Goal: Download file/media

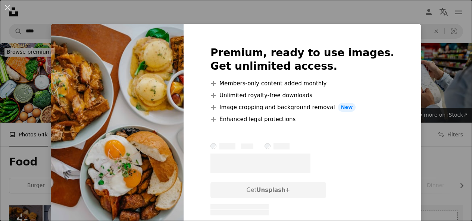
scroll to position [2501, 0]
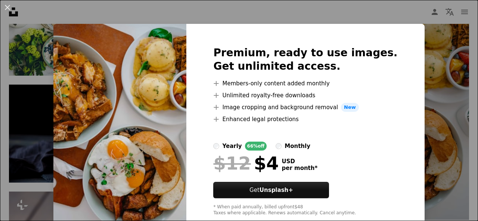
click at [445, 155] on div "An X shape Premium, ready to use images. Get unlimited access. A plus sign Memb…" at bounding box center [239, 110] width 478 height 221
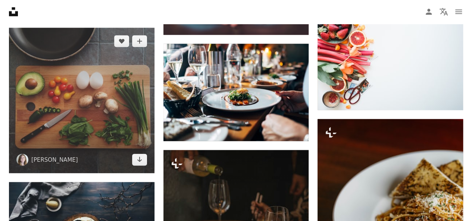
scroll to position [2165, 0]
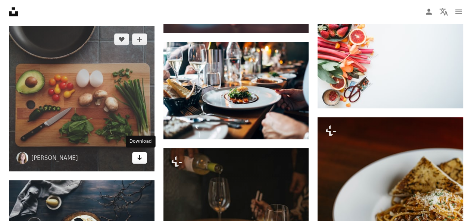
click at [144, 158] on link "Arrow pointing down" at bounding box center [139, 158] width 15 height 12
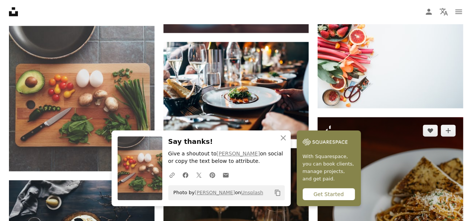
click at [437, 207] on img at bounding box center [391, 209] width 146 height 182
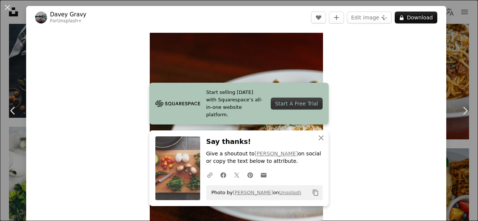
scroll to position [112, 0]
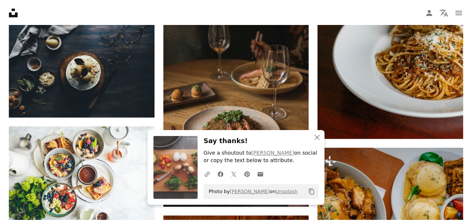
scroll to position [2165, 0]
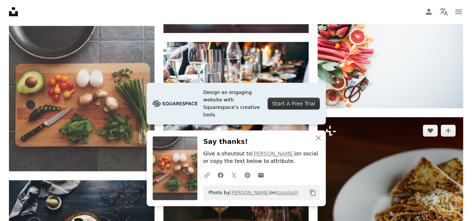
click at [386, 138] on img at bounding box center [391, 209] width 146 height 182
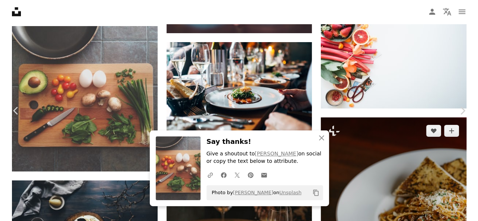
scroll to position [2314, 0]
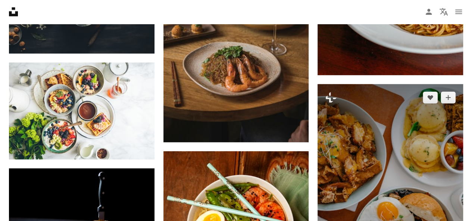
scroll to position [2501, 0]
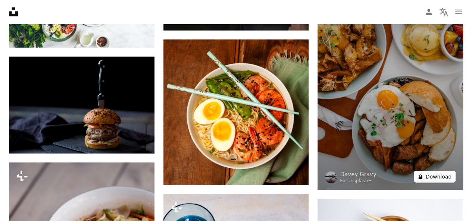
click at [435, 178] on button "A lock Download" at bounding box center [435, 177] width 42 height 12
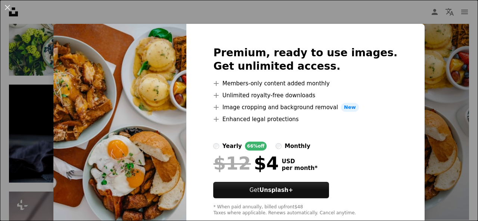
click at [432, 138] on div "An X shape Premium, ready to use images. Get unlimited access. A plus sign Memb…" at bounding box center [239, 110] width 478 height 221
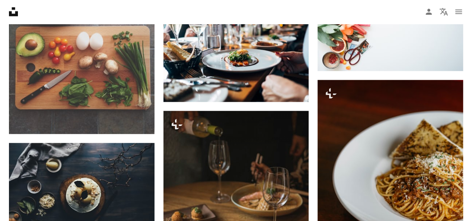
scroll to position [2202, 0]
